Goal: Browse casually: Explore the website without a specific task or goal

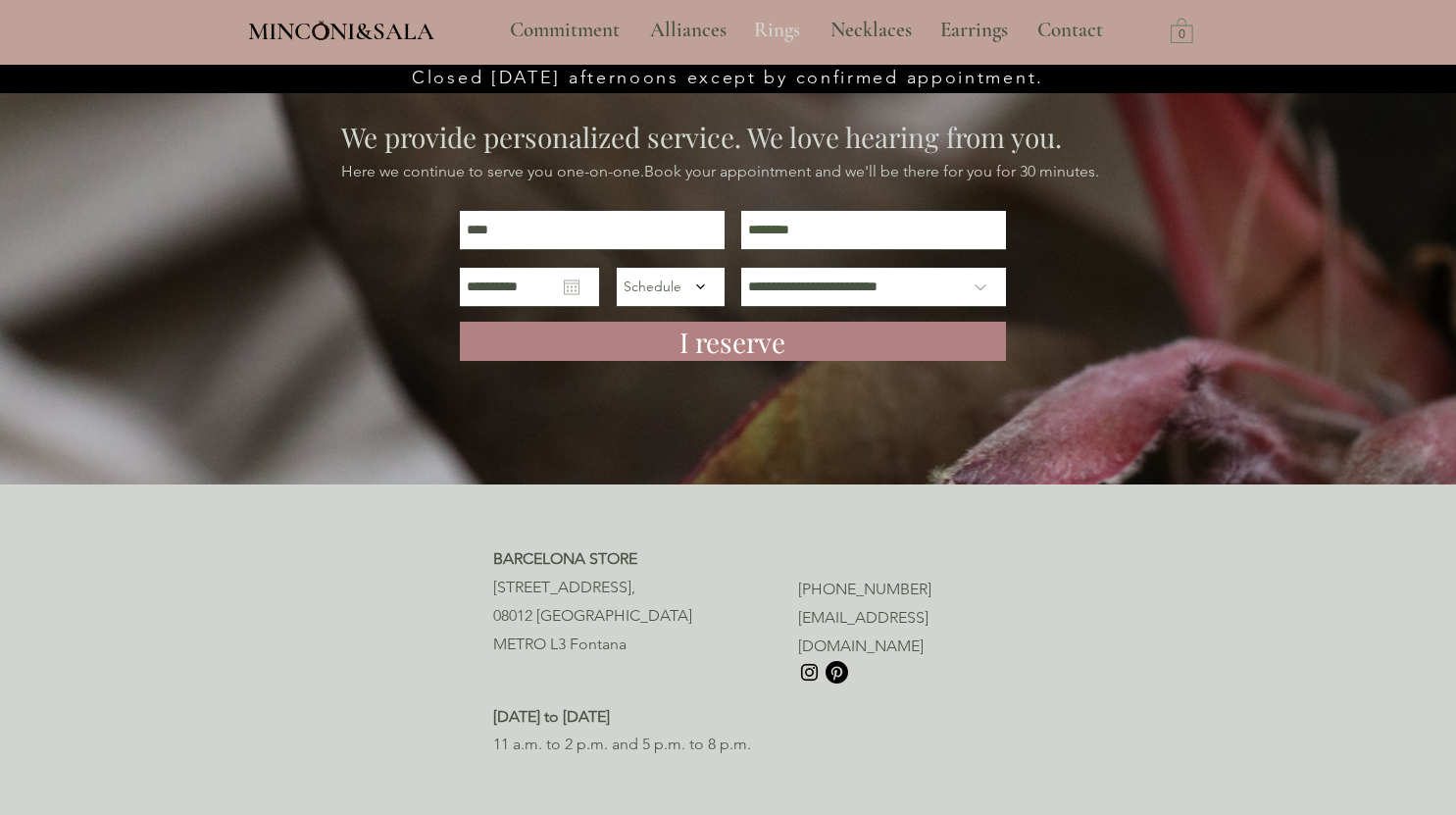
click at [759, 20] on font "Rings" at bounding box center [777, 30] width 46 height 25
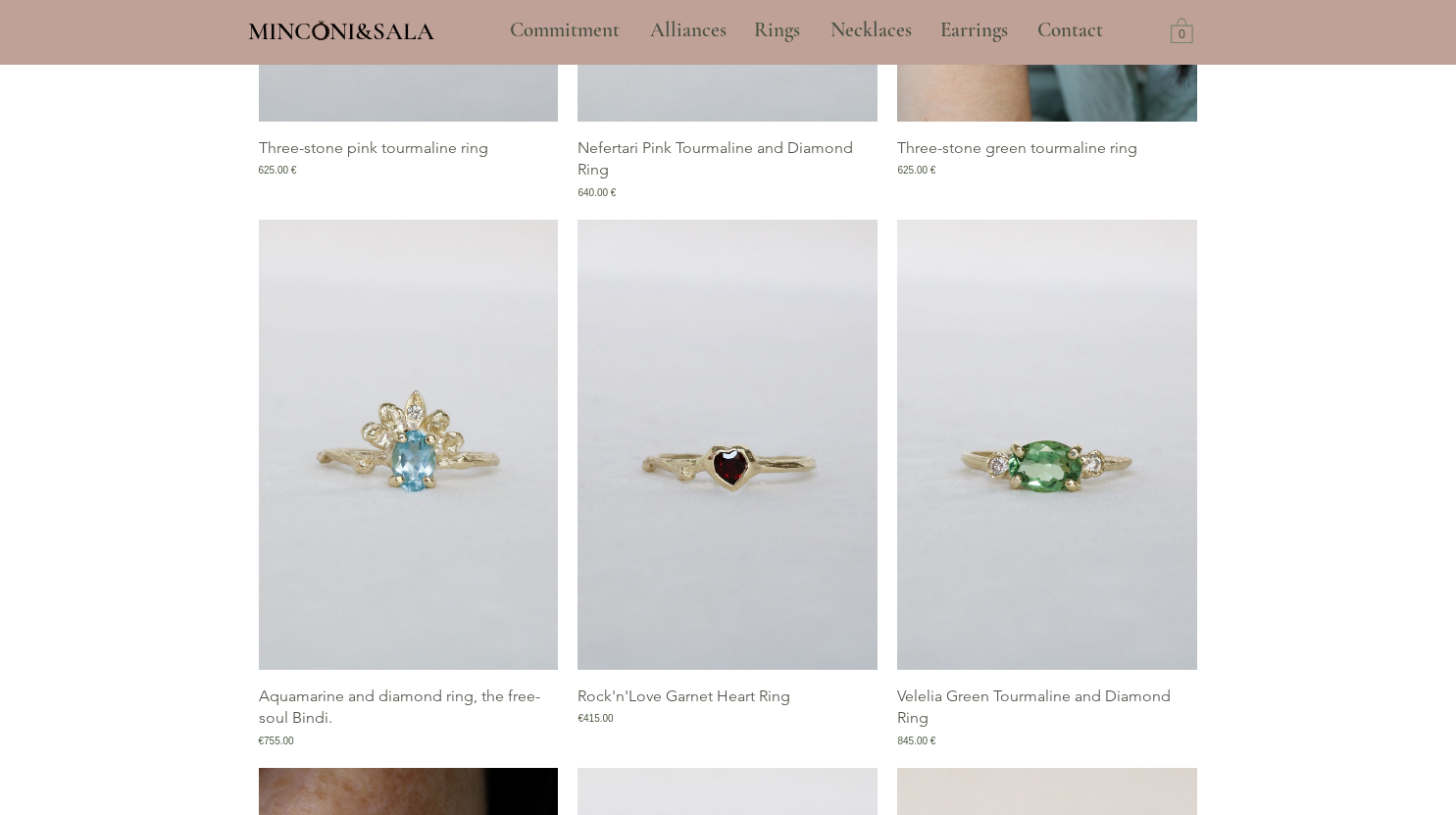
scroll to position [2591, 0]
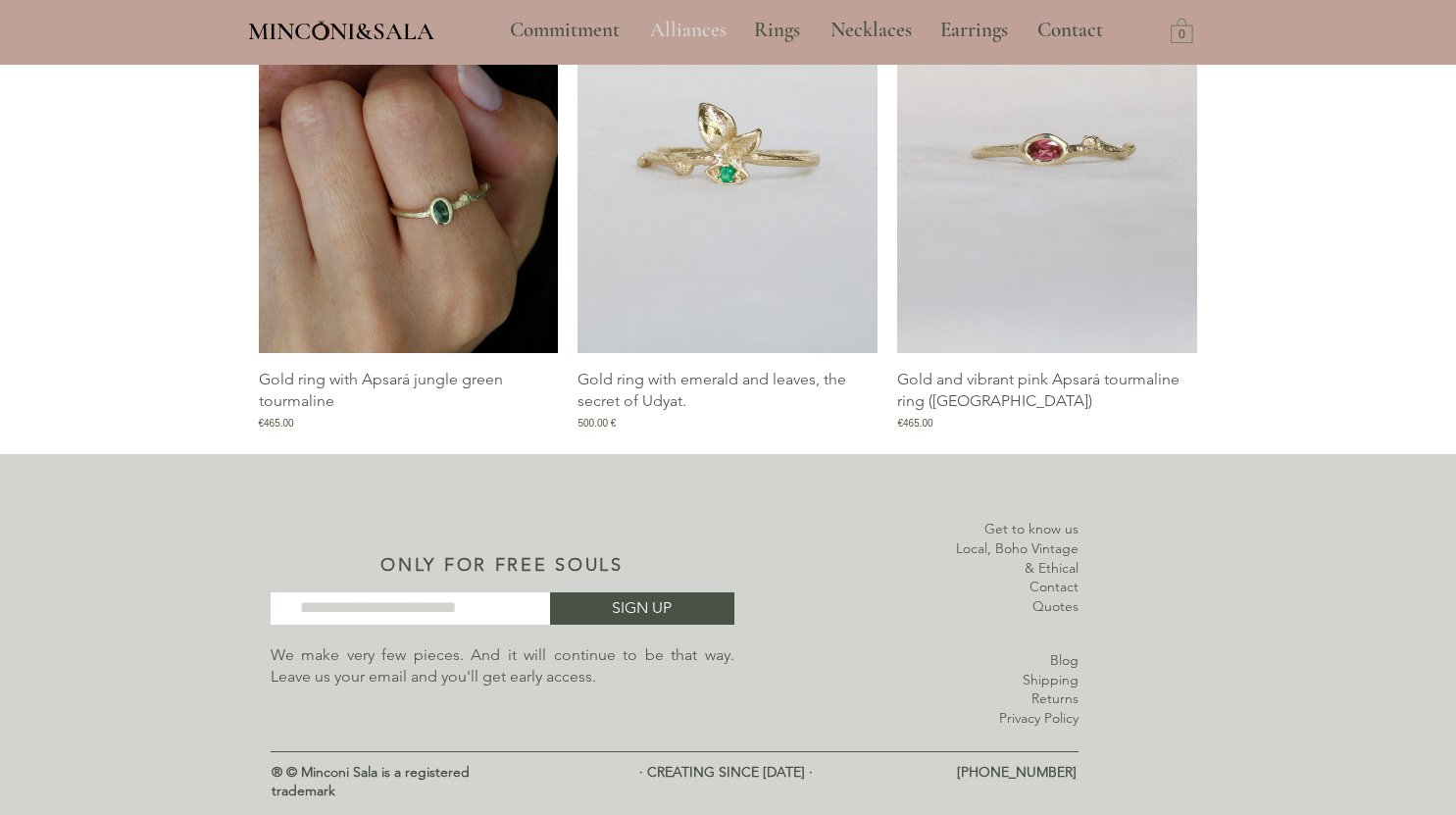
click at [713, 26] on font "Alliances" at bounding box center [689, 30] width 77 height 25
click at [526, 40] on font "Commitment" at bounding box center [565, 30] width 110 height 25
click at [554, 32] on font "Commitment" at bounding box center [565, 30] width 110 height 25
click at [393, 34] on font "MINCONI&SALA" at bounding box center [341, 31] width 187 height 29
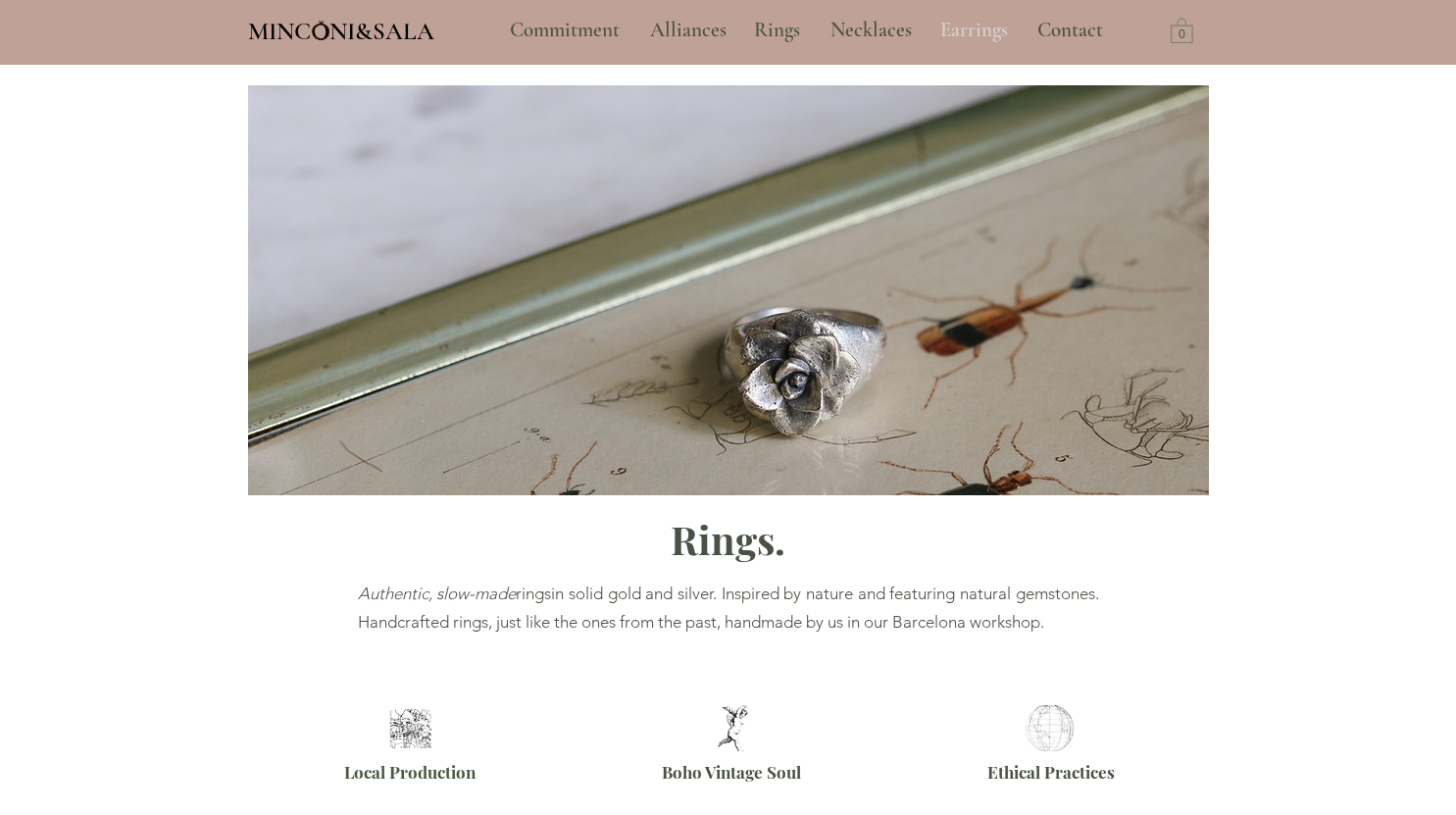
click at [980, 31] on font "Earrings" at bounding box center [974, 30] width 68 height 25
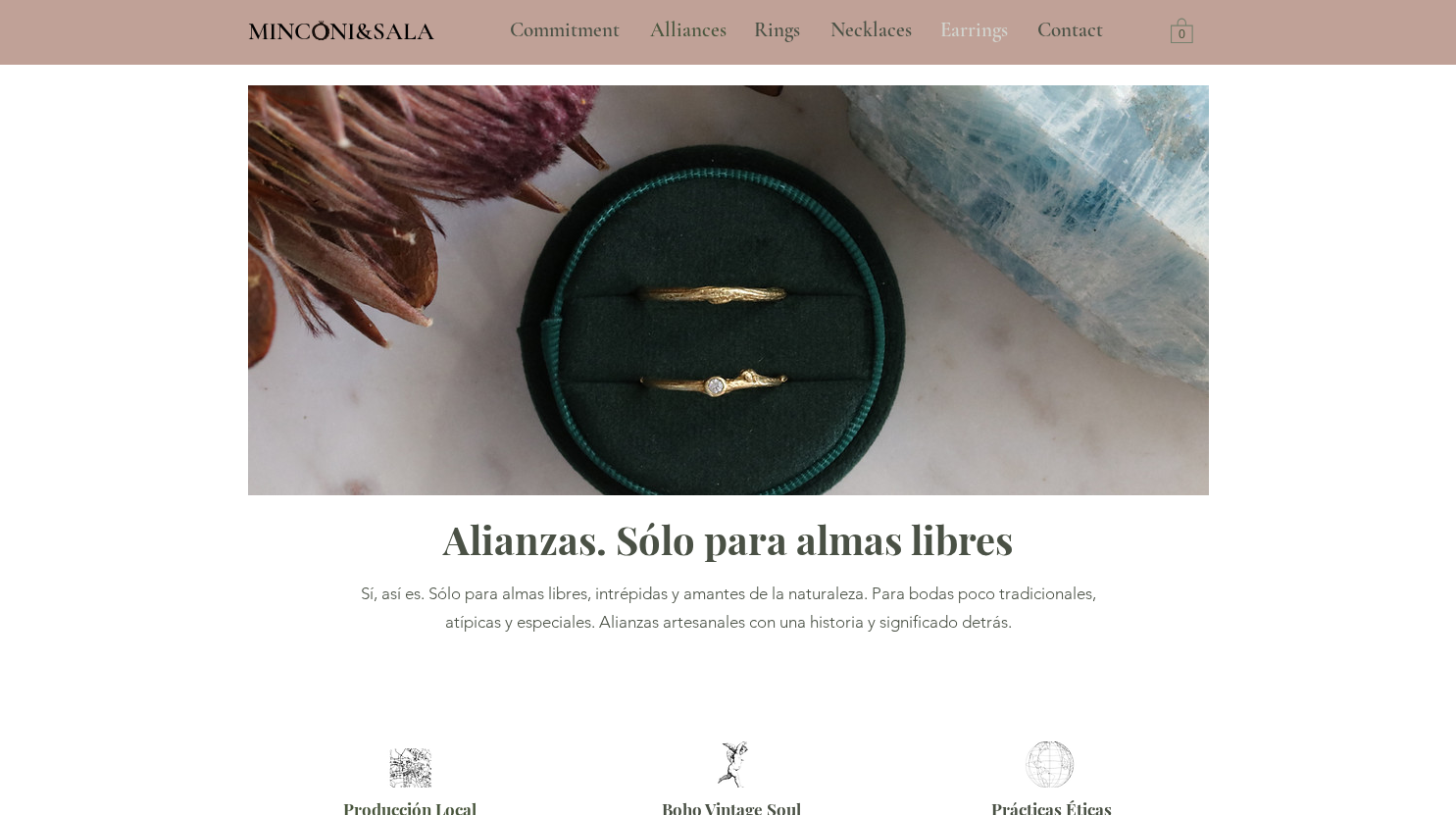
click at [980, 31] on font "Earrings" at bounding box center [974, 30] width 68 height 25
type input "**********"
select select "**********"
click at [980, 31] on font "Earrings" at bounding box center [974, 30] width 68 height 25
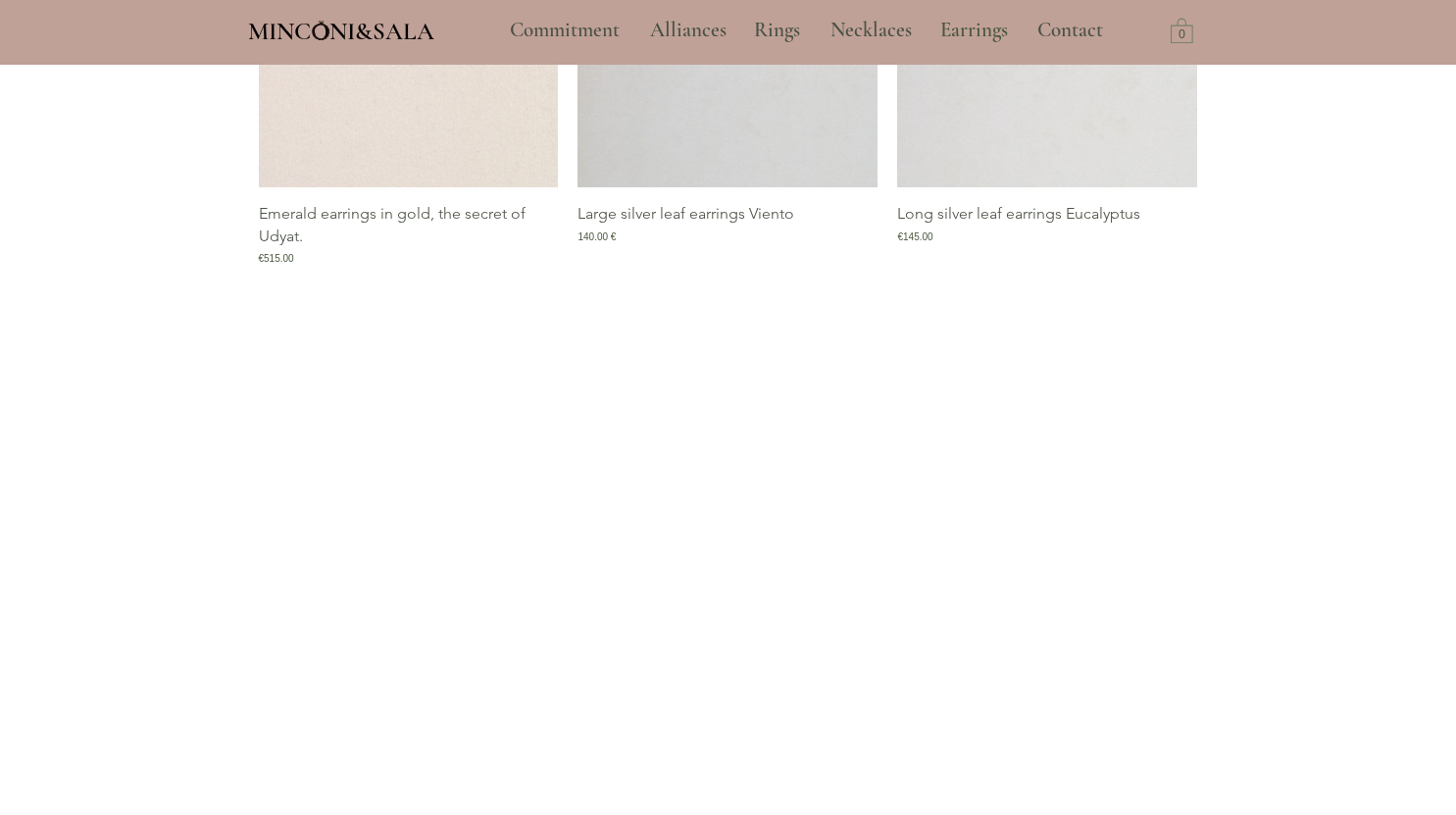
scroll to position [2614, 0]
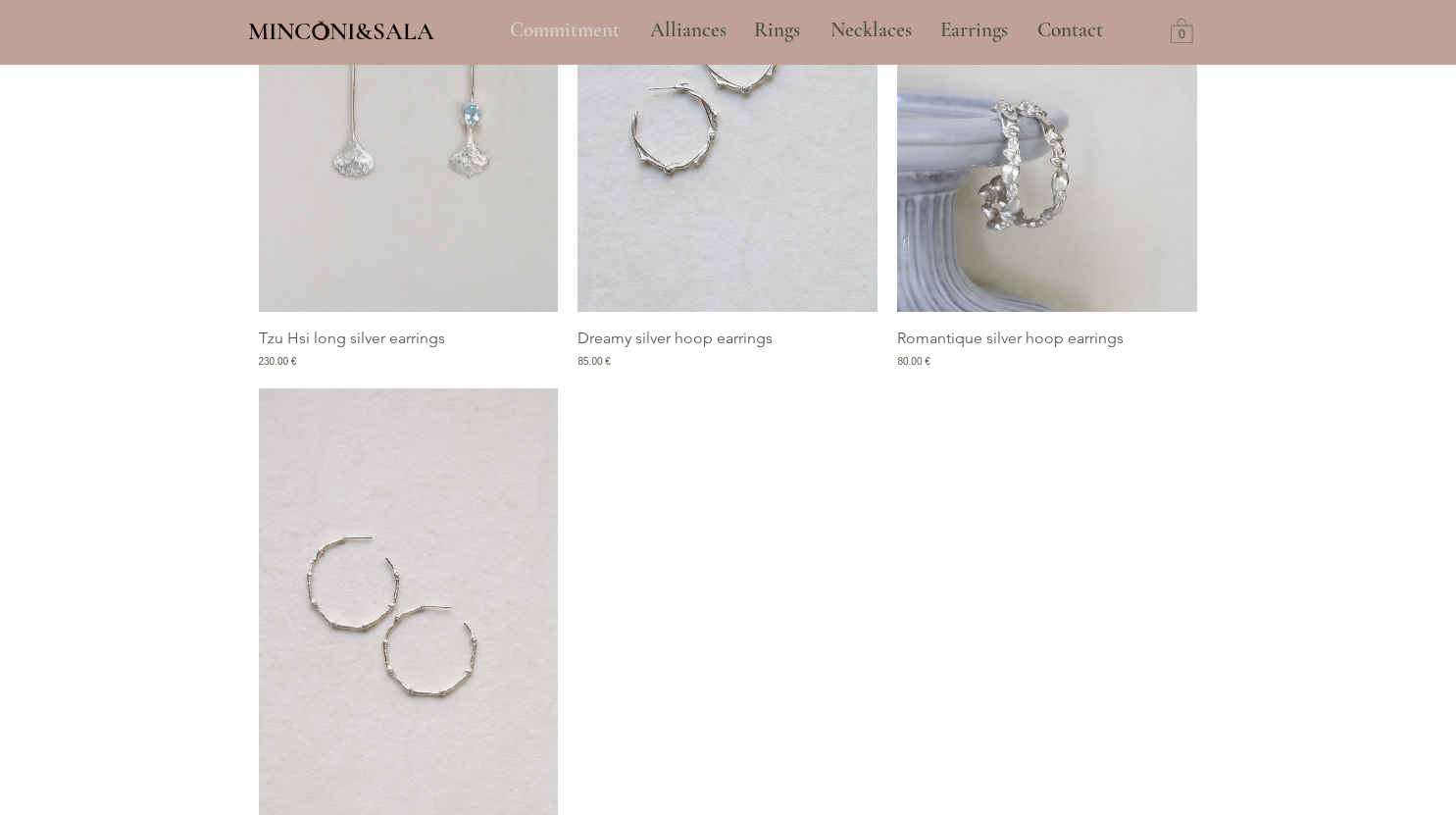
click at [589, 36] on font "Commitment" at bounding box center [565, 30] width 110 height 25
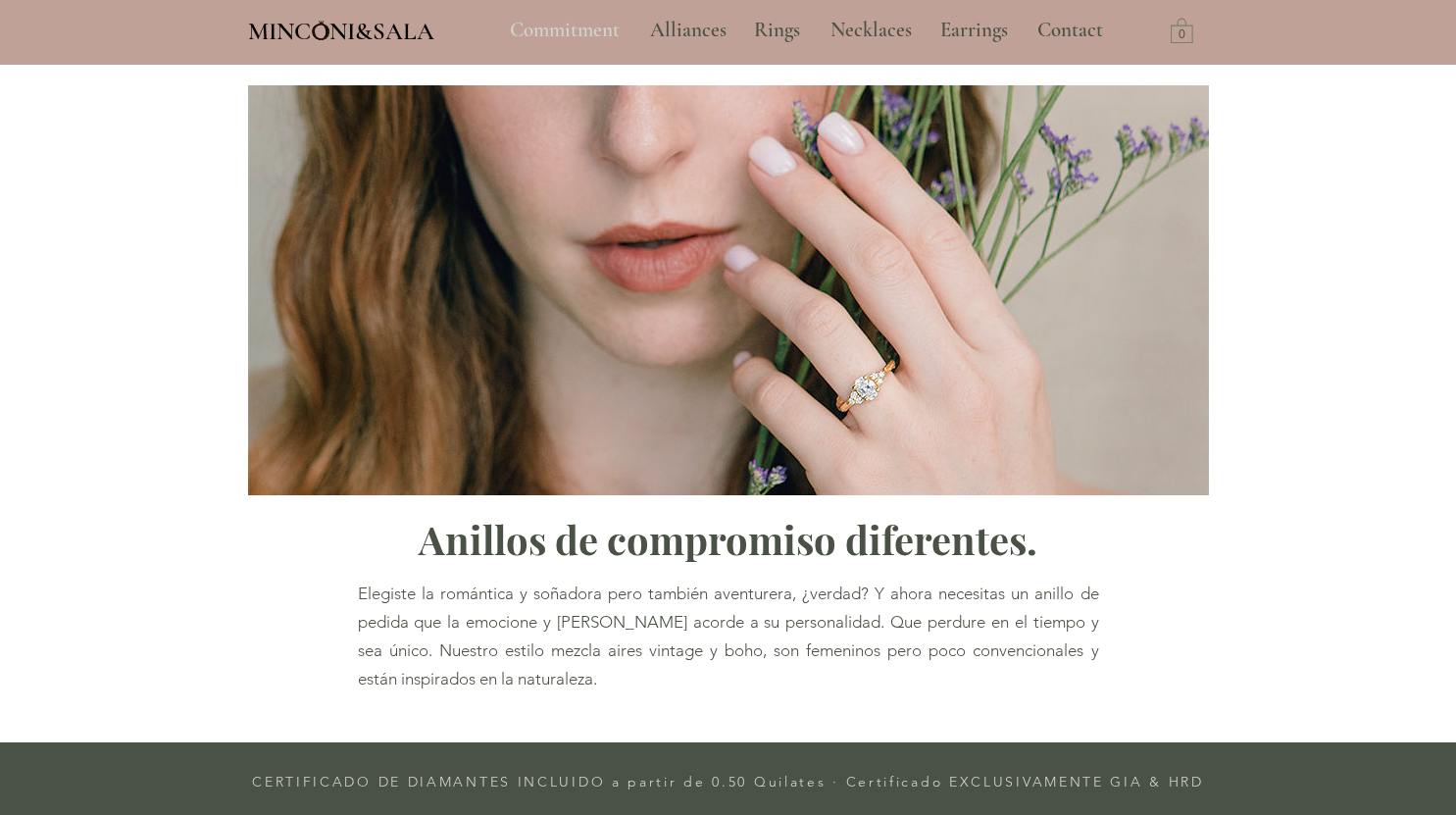
click at [539, 25] on font "Commitment" at bounding box center [565, 30] width 110 height 25
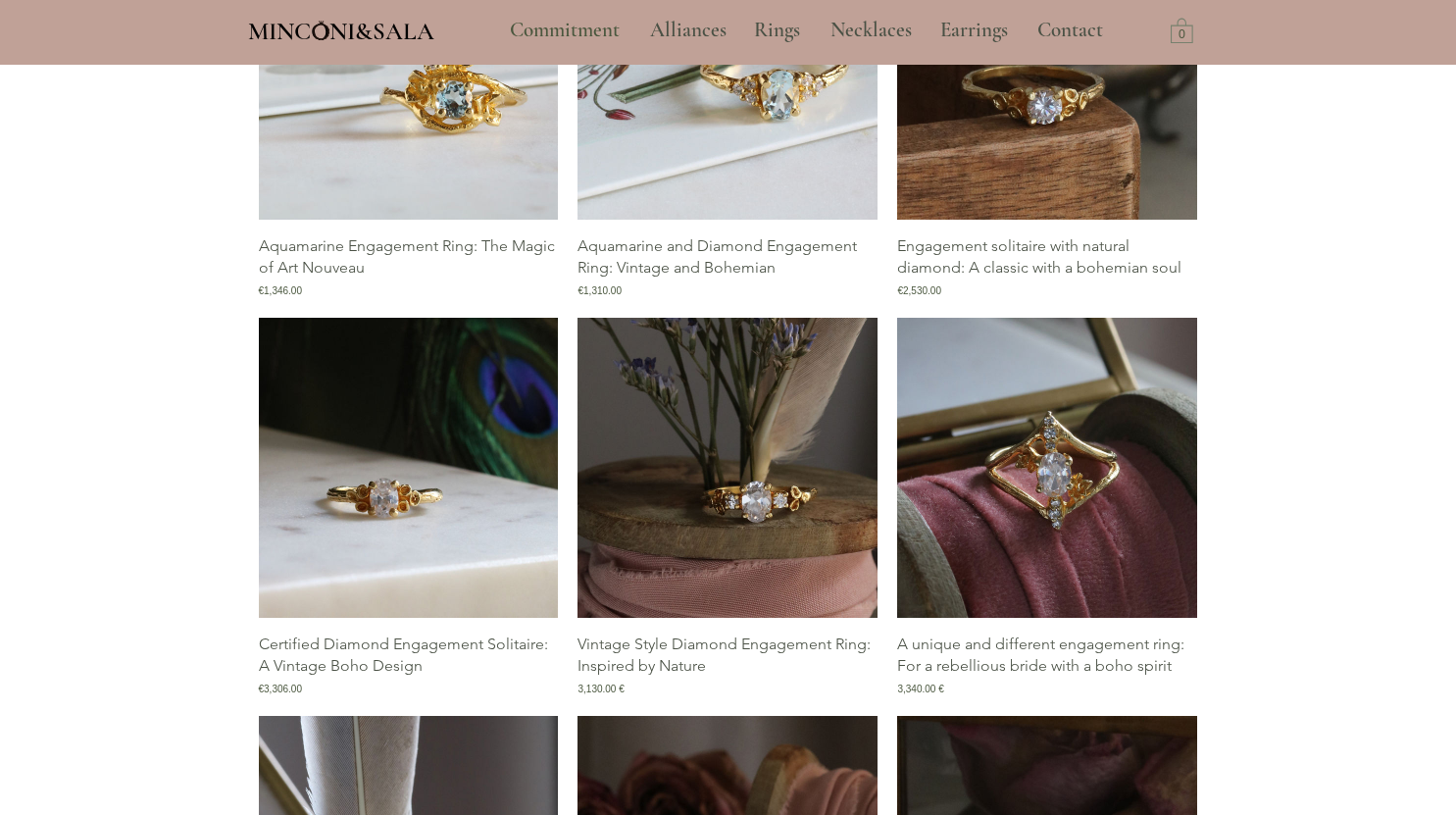
scroll to position [2222, 0]
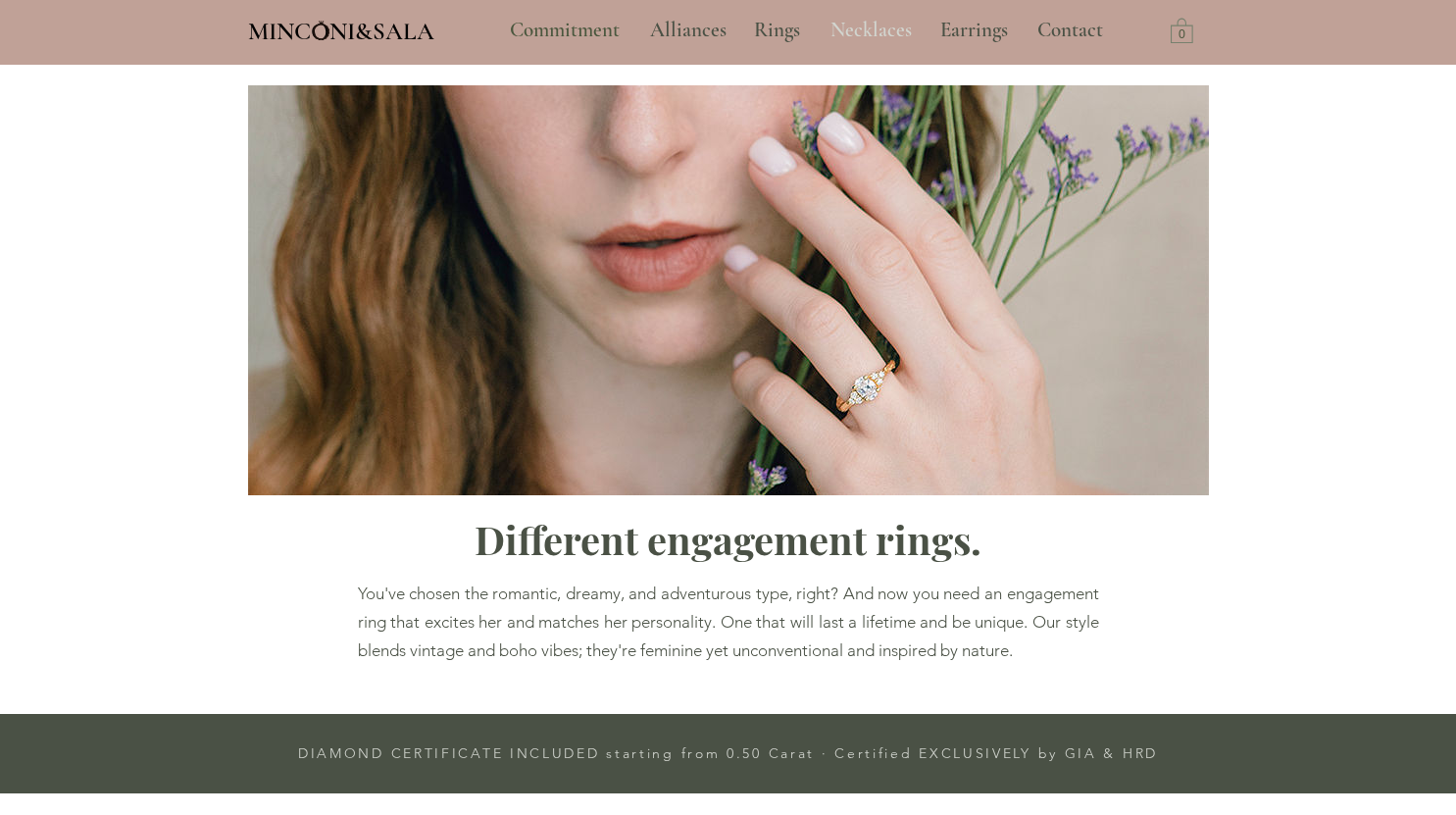
click at [838, 34] on font "Necklaces" at bounding box center [871, 30] width 82 height 25
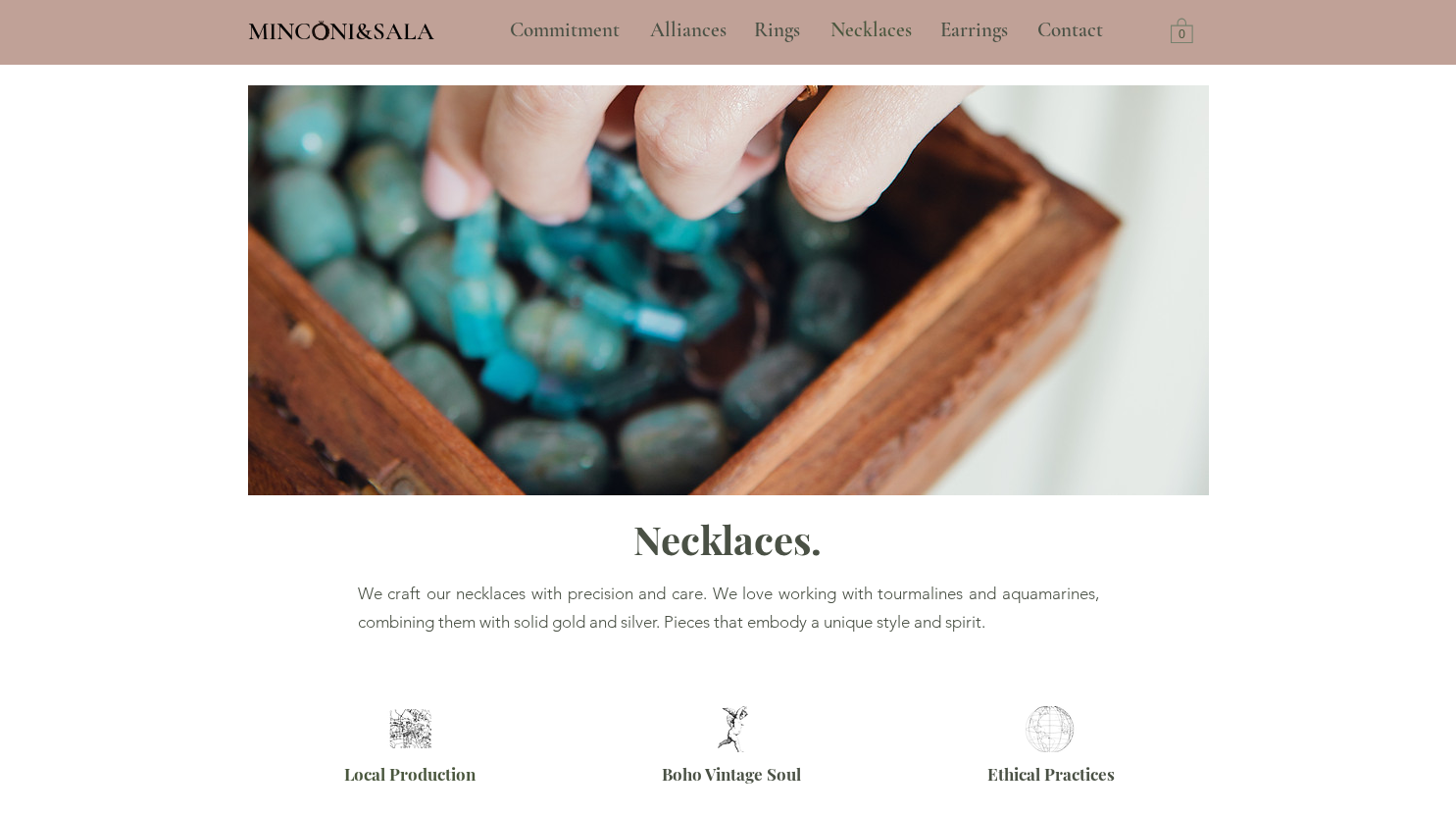
click at [393, 32] on font "MINCONI&SALA" at bounding box center [341, 31] width 187 height 29
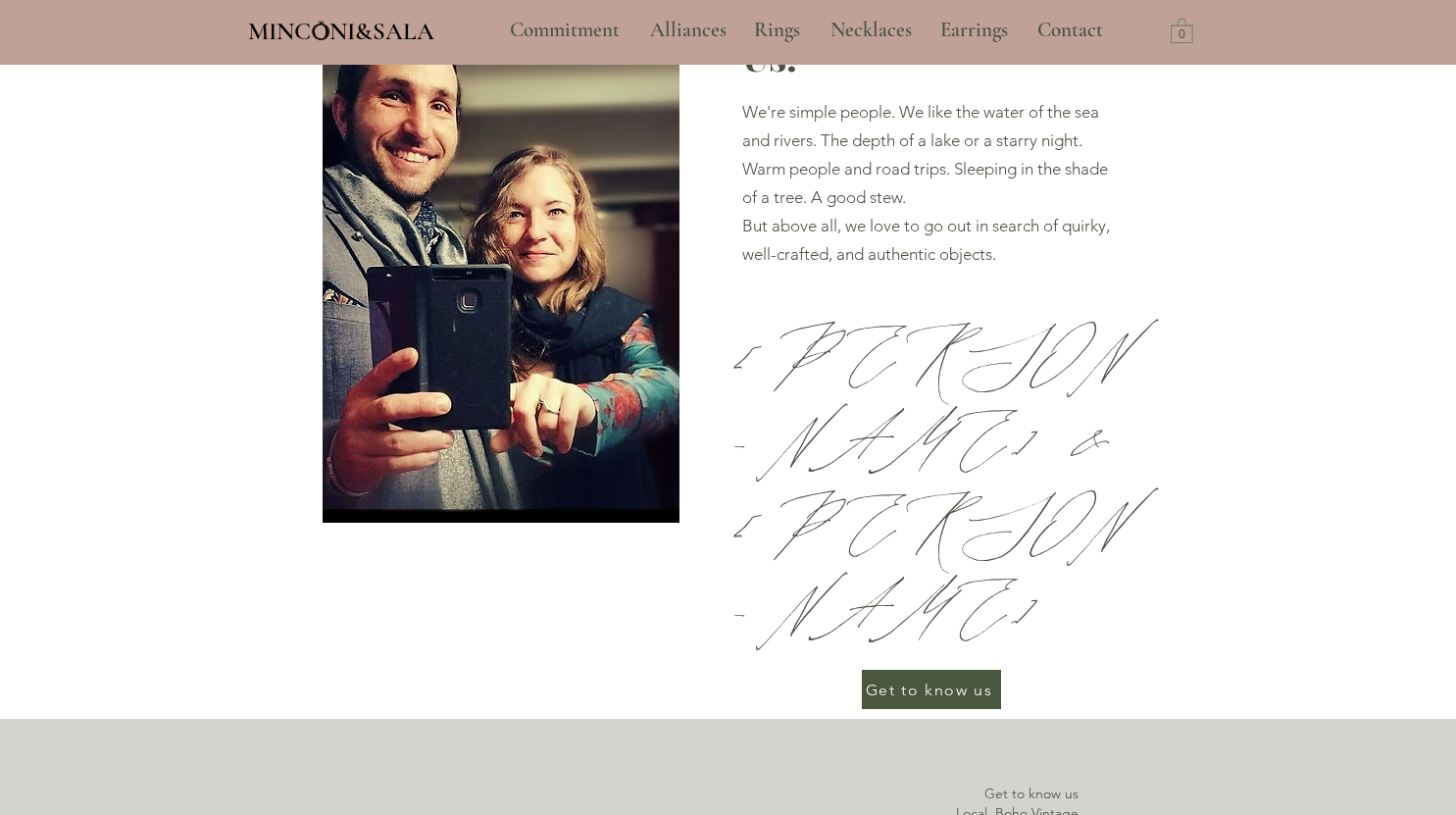
scroll to position [6518, 0]
